Goal: Information Seeking & Learning: Learn about a topic

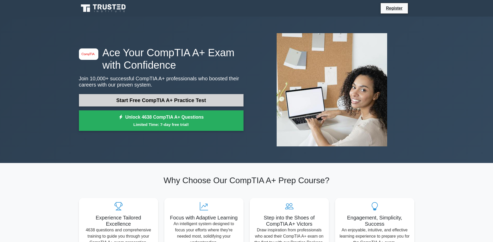
click at [177, 101] on link "Start Free CompTIA A+ Practice Test" at bounding box center [161, 100] width 165 height 12
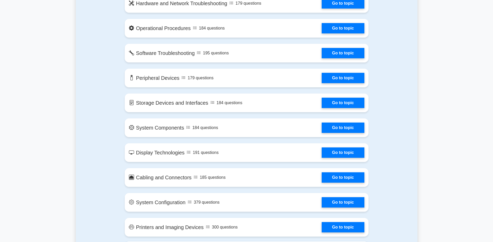
scroll to position [691, 0]
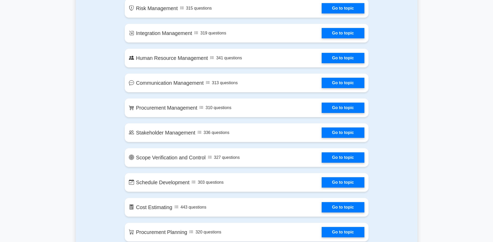
scroll to position [554, 0]
